Goal: Information Seeking & Learning: Learn about a topic

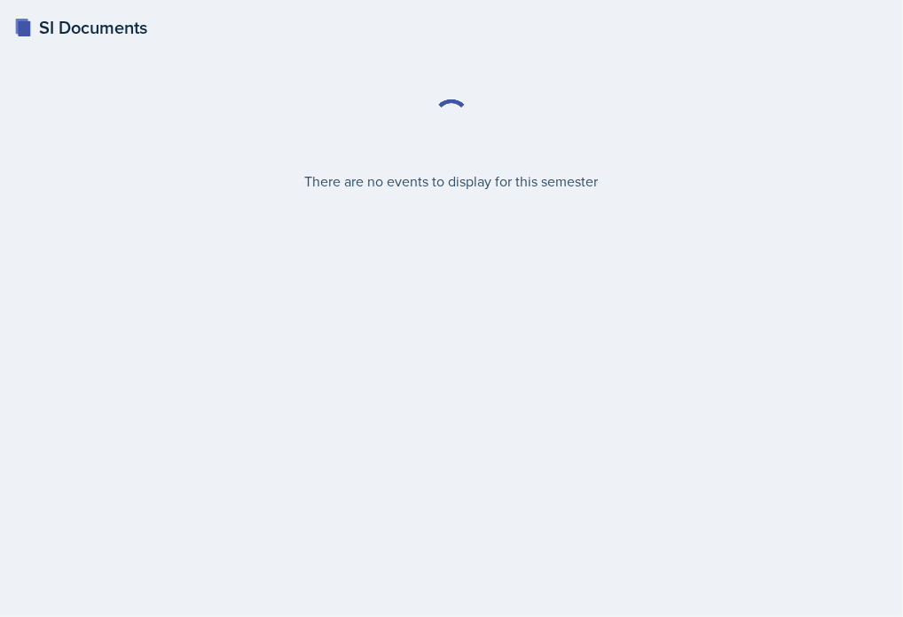
select select "2bed604d-1099-4043-b1bc-2365e8740244"
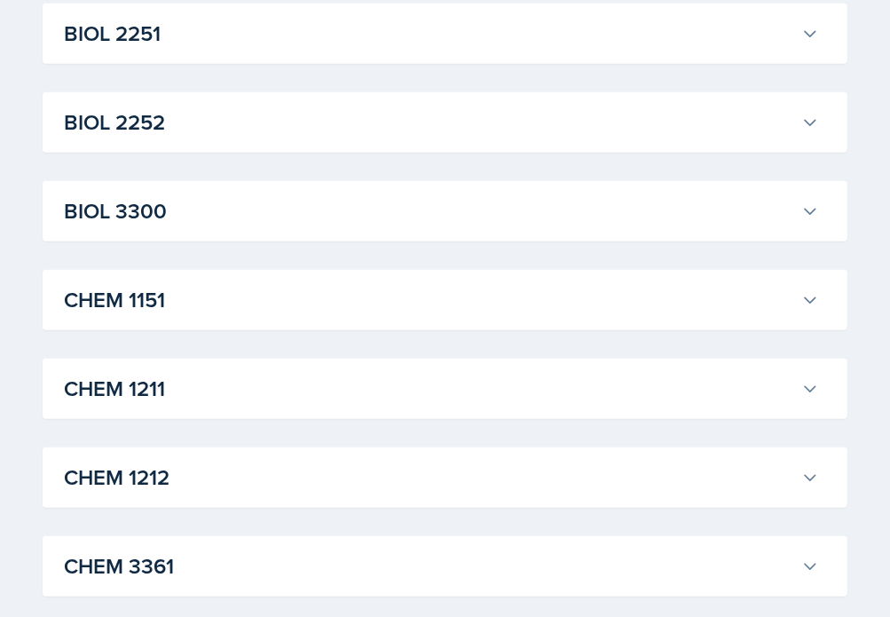
scroll to position [710, 0]
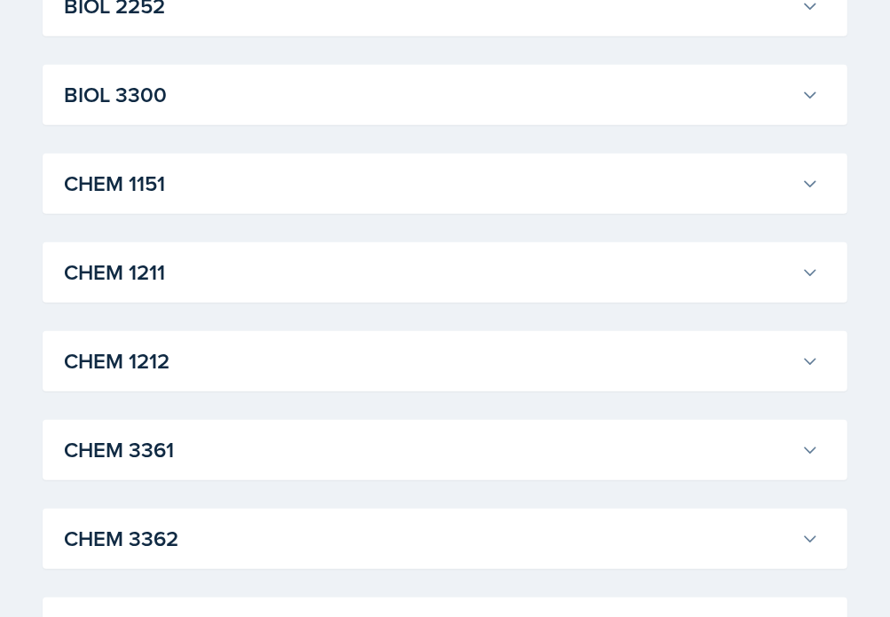
click at [171, 282] on h3 "CHEM 1211" at bounding box center [429, 272] width 730 height 32
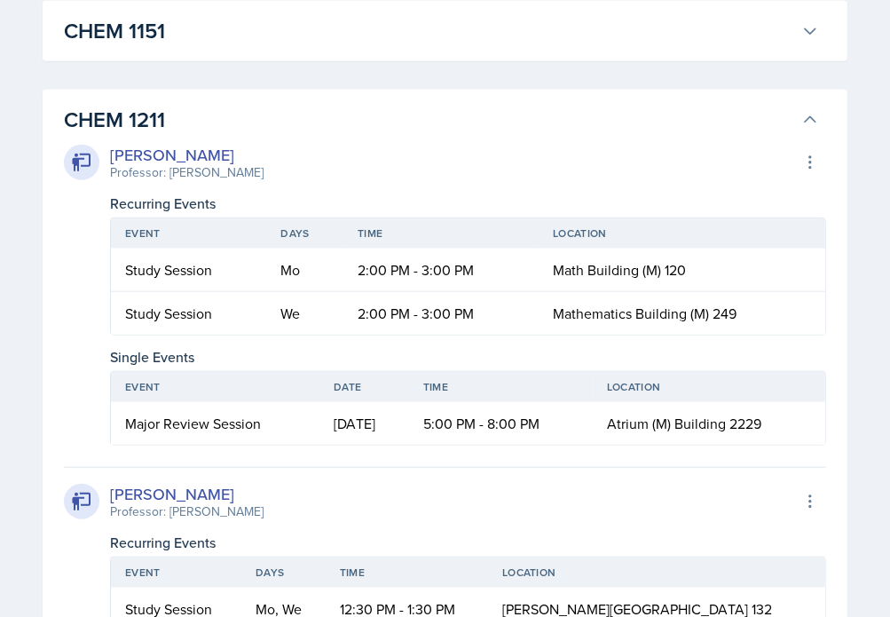
scroll to position [887, 0]
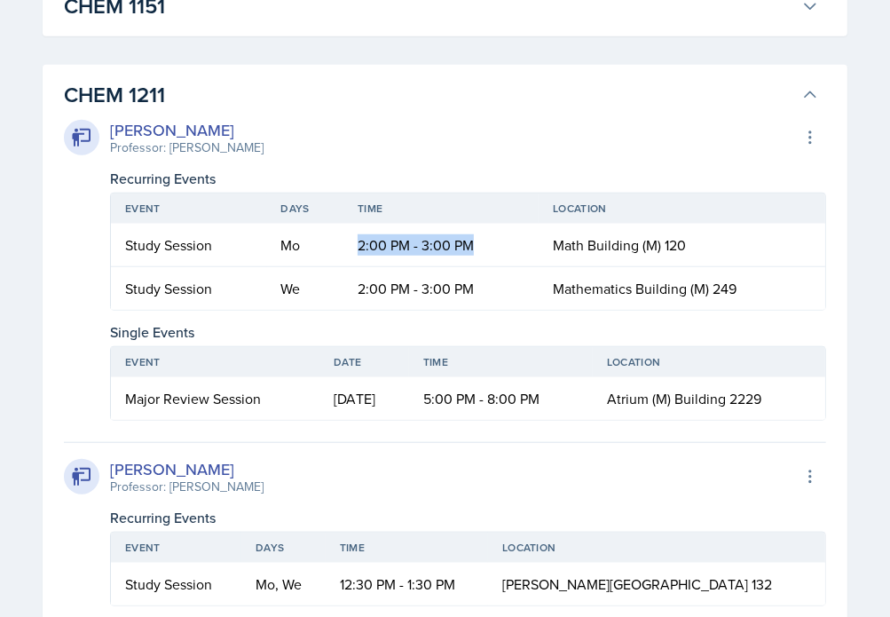
drag, startPoint x: 355, startPoint y: 244, endPoint x: 477, endPoint y: 244, distance: 121.6
click at [477, 244] on td "2:00 PM - 3:00 PM" at bounding box center [440, 245] width 195 height 43
drag, startPoint x: 477, startPoint y: 244, endPoint x: 697, endPoint y: 261, distance: 220.7
click at [697, 261] on td "Math Building (M) 120" at bounding box center [682, 245] width 287 height 43
drag, startPoint x: 284, startPoint y: 287, endPoint x: 513, endPoint y: 281, distance: 229.0
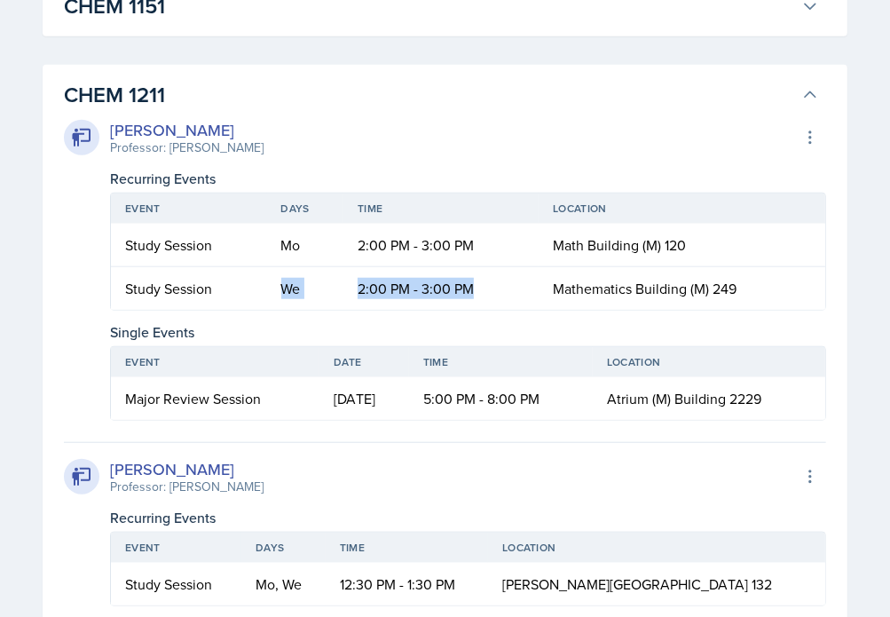
click at [513, 281] on tr "Study Session We 2:00 PM - 3:00 PM Mathematics Building (M) 249" at bounding box center [468, 288] width 714 height 43
drag, startPoint x: 513, startPoint y: 281, endPoint x: 491, endPoint y: 301, distance: 29.6
click at [491, 301] on td "2:00 PM - 3:00 PM" at bounding box center [440, 288] width 195 height 43
click at [430, 293] on td "2:00 PM - 3:00 PM" at bounding box center [440, 288] width 195 height 43
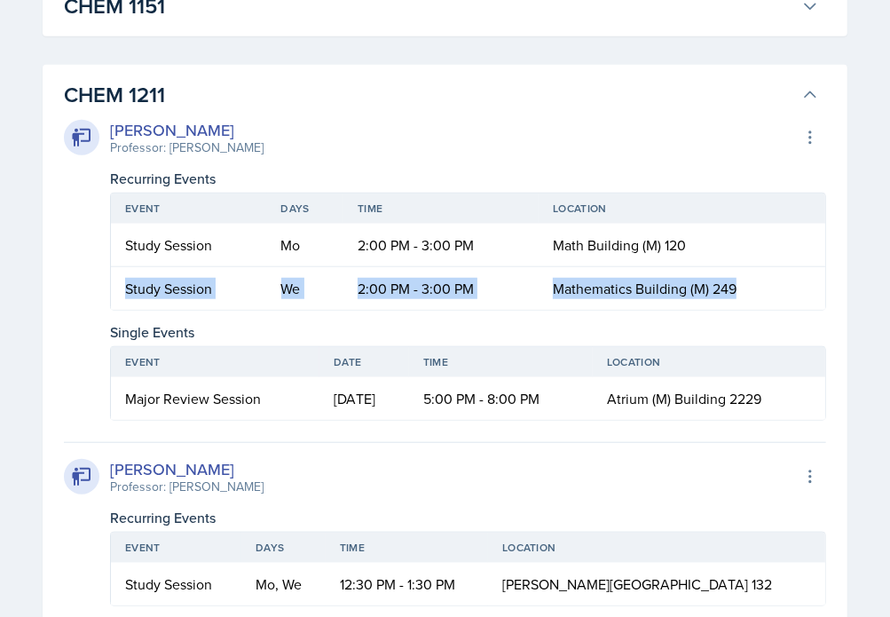
drag, startPoint x: 129, startPoint y: 286, endPoint x: 738, endPoint y: 280, distance: 609.7
click at [738, 280] on tr "Study Session We 2:00 PM - 3:00 PM Mathematics Building (M) 249" at bounding box center [468, 288] width 714 height 43
click at [404, 293] on td "2:00 PM - 3:00 PM" at bounding box center [440, 288] width 195 height 43
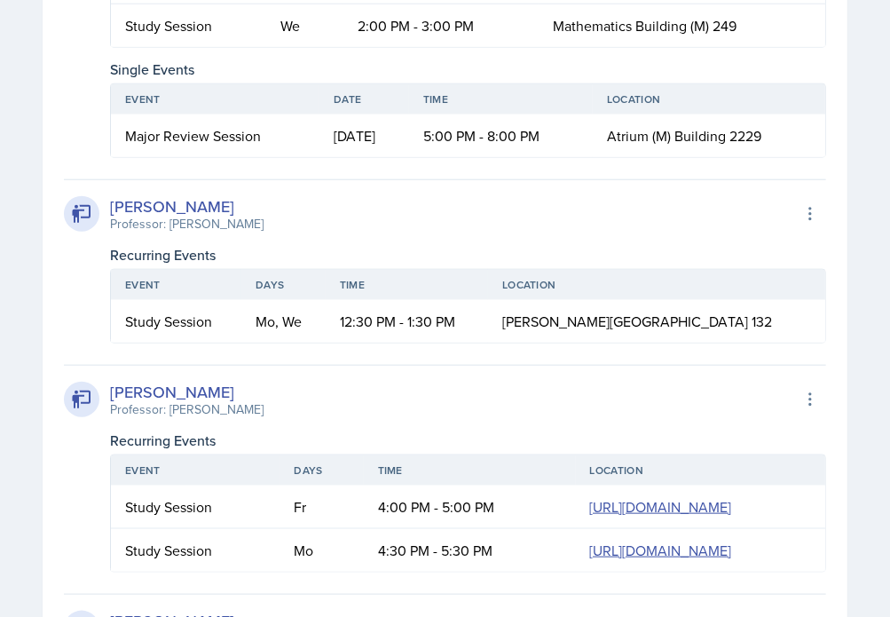
scroll to position [1154, 0]
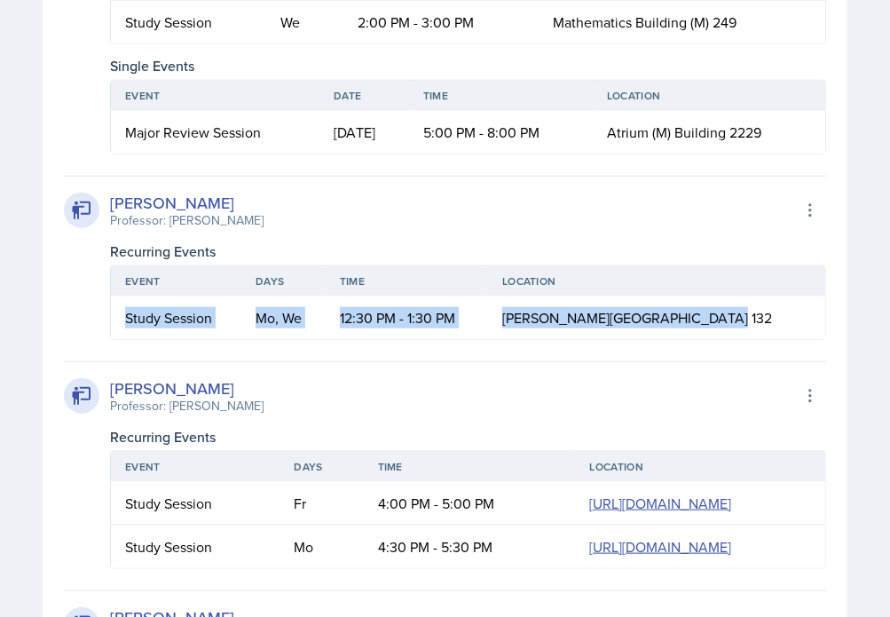
drag, startPoint x: 120, startPoint y: 316, endPoint x: 776, endPoint y: 307, distance: 655.9
click at [776, 307] on tr "Study Session Mo, We 12:30 PM - 1:30 PM [PERSON_NAME][GEOGRAPHIC_DATA] 132" at bounding box center [468, 317] width 714 height 43
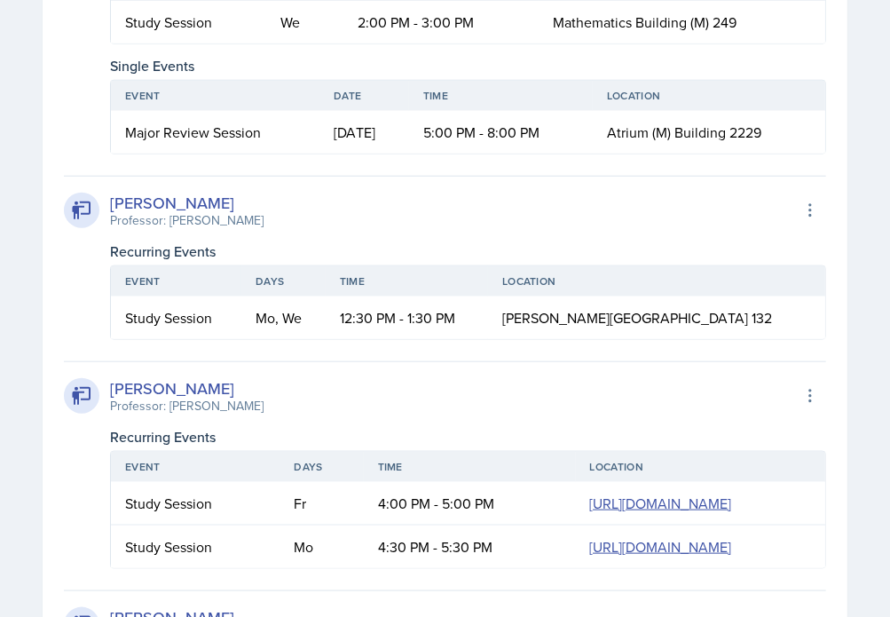
drag, startPoint x: 776, startPoint y: 307, endPoint x: 374, endPoint y: 343, distance: 403.6
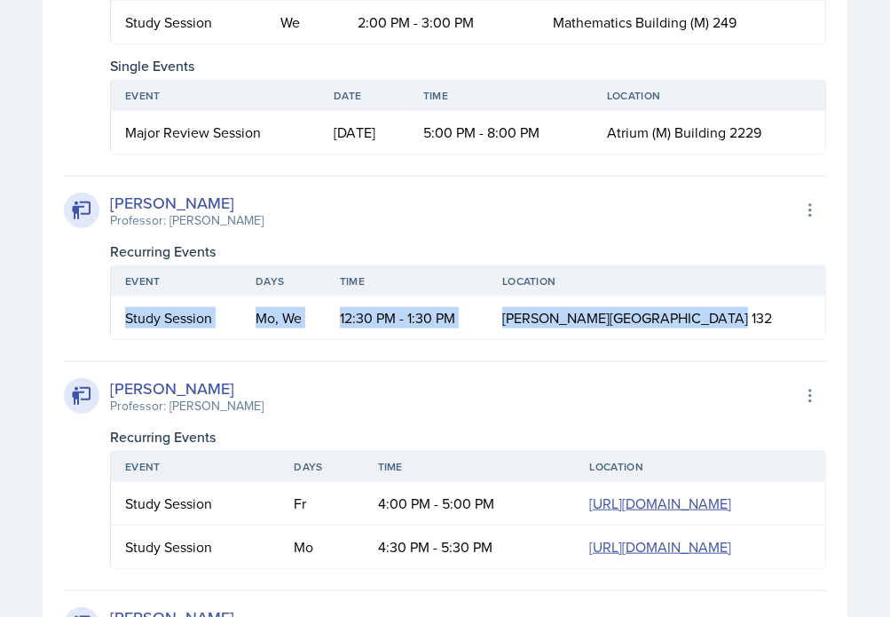
drag, startPoint x: 122, startPoint y: 315, endPoint x: 758, endPoint y: 316, distance: 636.3
click at [758, 316] on tr "Study Session Mo, We 12:30 PM - 1:30 PM [PERSON_NAME][GEOGRAPHIC_DATA] 132" at bounding box center [468, 317] width 714 height 43
click at [262, 311] on td "Mo, We" at bounding box center [283, 317] width 84 height 43
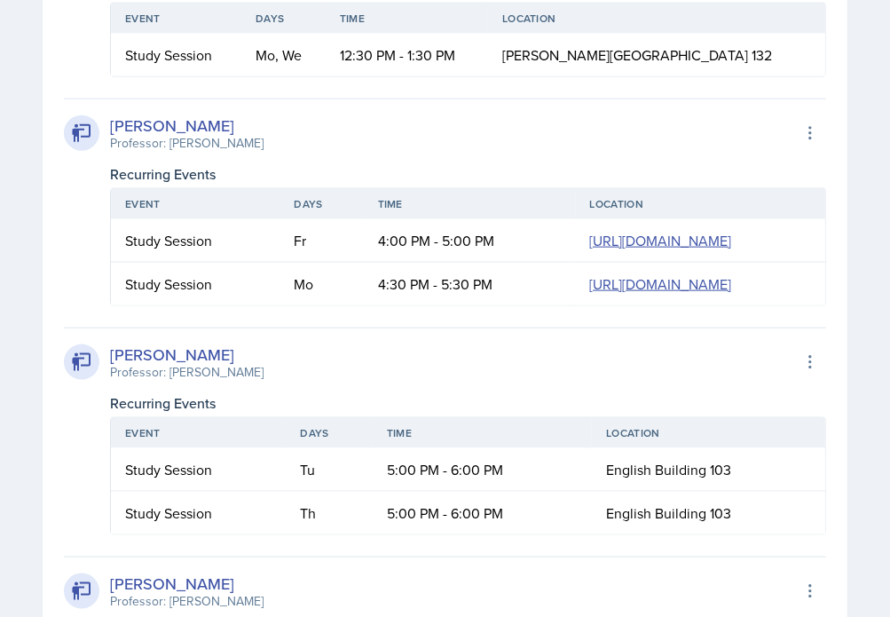
scroll to position [1420, 0]
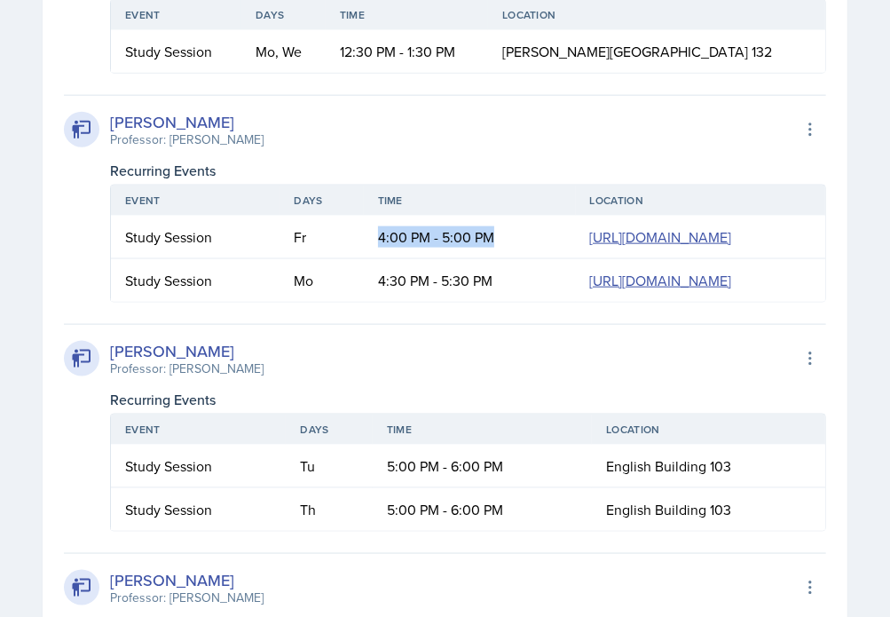
drag, startPoint x: 252, startPoint y: 235, endPoint x: 296, endPoint y: 290, distance: 70.1
click at [364, 259] on td "4:00 PM - 5:00 PM" at bounding box center [470, 237] width 212 height 43
drag, startPoint x: 296, startPoint y: 290, endPoint x: 114, endPoint y: 303, distance: 181.5
click at [114, 259] on td "Study Session" at bounding box center [195, 237] width 169 height 43
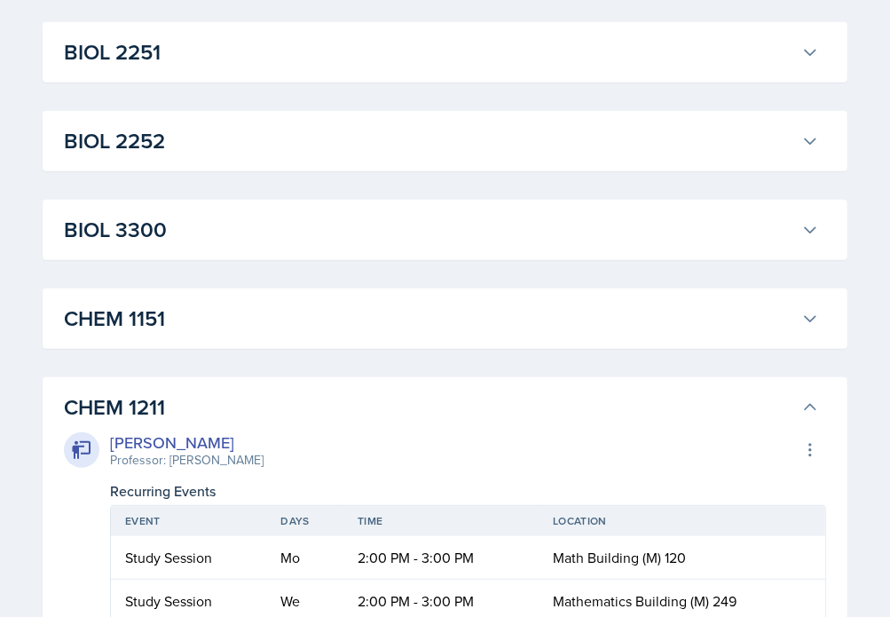
scroll to position [887, 0]
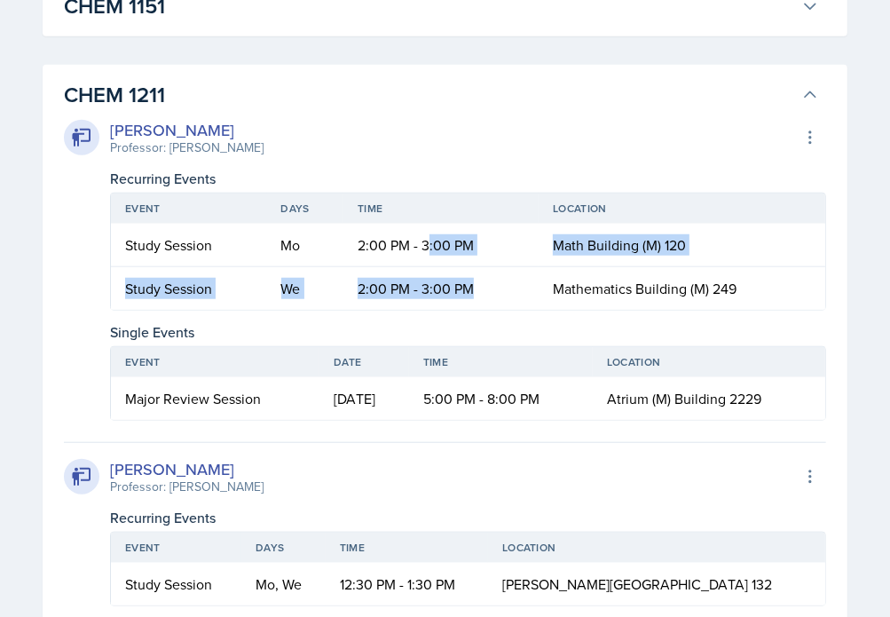
drag, startPoint x: 428, startPoint y: 243, endPoint x: 473, endPoint y: 275, distance: 55.4
click at [473, 275] on table "Event Days Time Location Study Session Mo 2:00 PM - 3:00 PM [GEOGRAPHIC_DATA] (…" at bounding box center [468, 252] width 716 height 118
drag, startPoint x: 473, startPoint y: 275, endPoint x: 520, endPoint y: 296, distance: 51.6
click at [520, 296] on td "2:00 PM - 3:00 PM" at bounding box center [440, 288] width 195 height 43
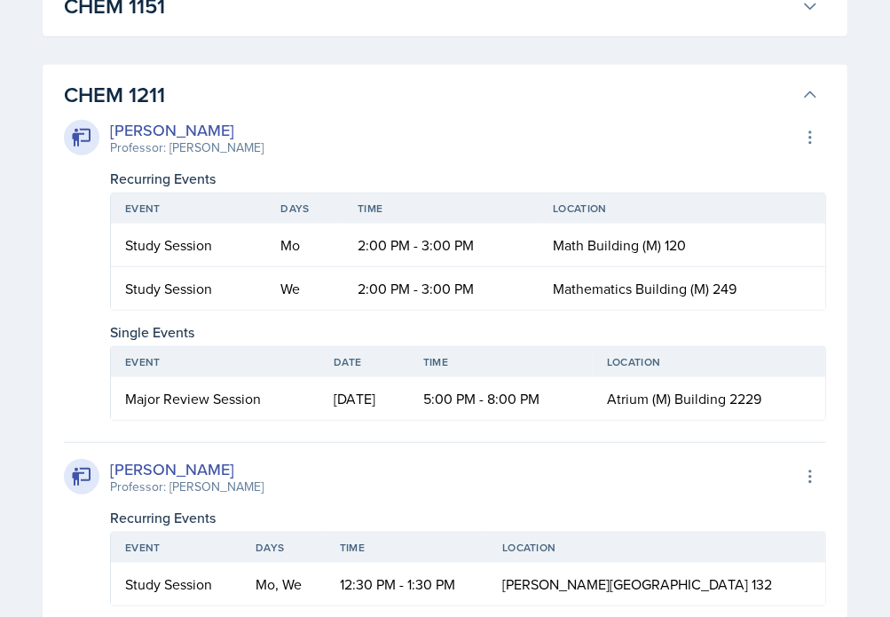
click at [408, 243] on td "2:00 PM - 3:00 PM" at bounding box center [440, 245] width 195 height 43
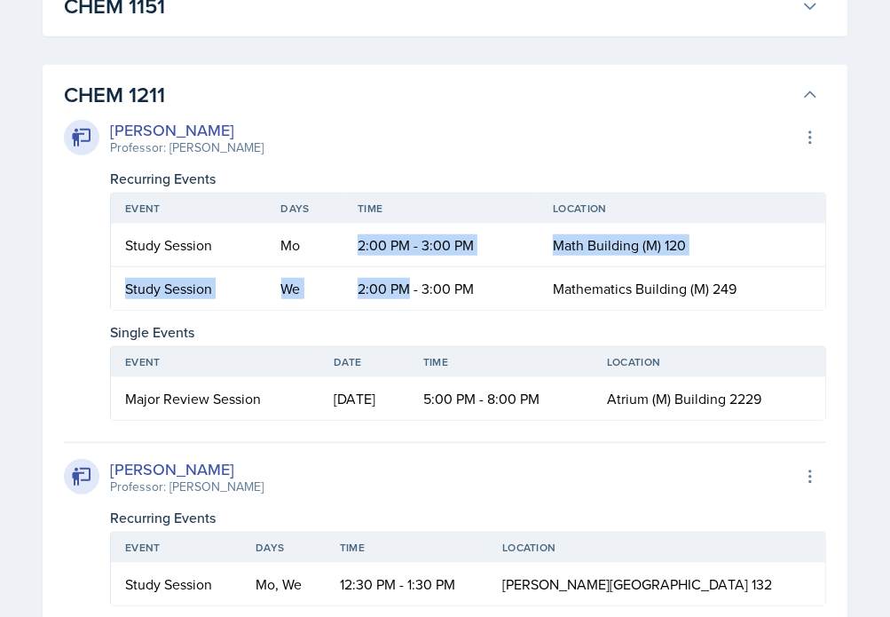
drag, startPoint x: 351, startPoint y: 248, endPoint x: 411, endPoint y: 282, distance: 68.4
click at [411, 282] on table "Event Days Time Location Study Session Mo 2:00 PM - 3:00 PM [GEOGRAPHIC_DATA] (…" at bounding box center [468, 252] width 716 height 118
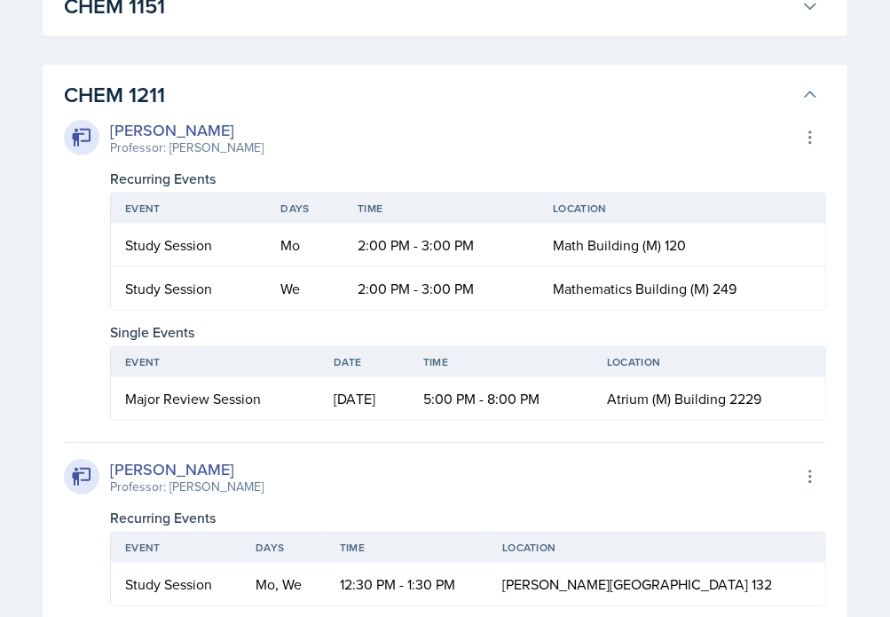
drag, startPoint x: 411, startPoint y: 282, endPoint x: 566, endPoint y: 282, distance: 155.3
click at [566, 282] on span "Mathematics Building (M) 249" at bounding box center [645, 289] width 184 height 20
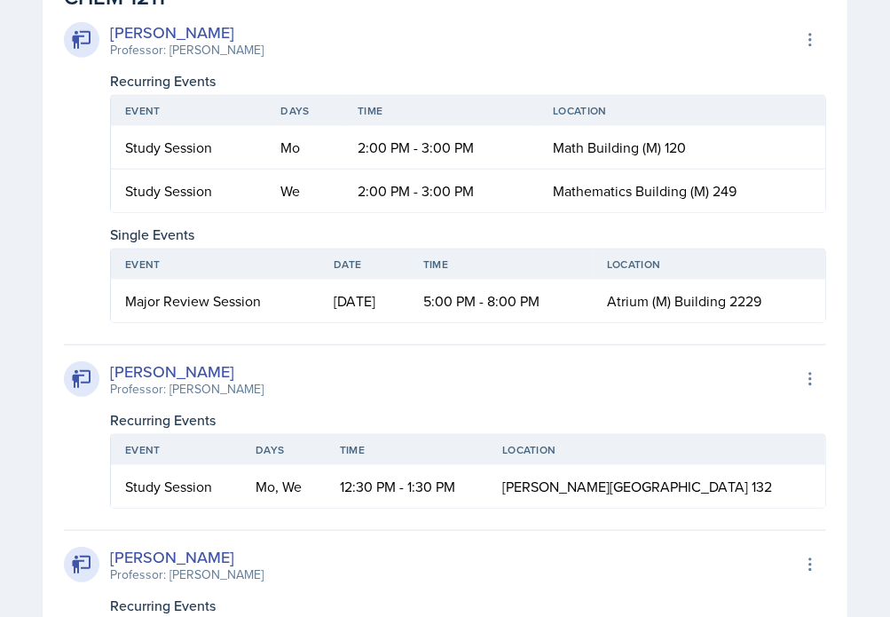
scroll to position [1065, 0]
